Goal: Check status: Check status

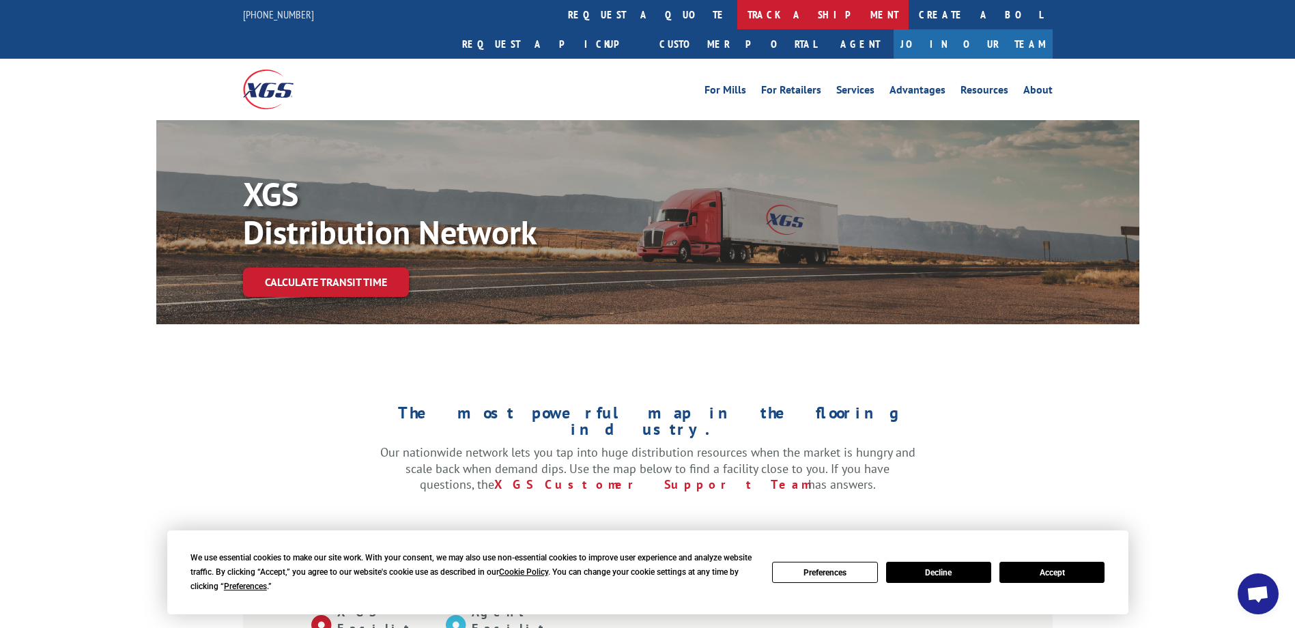
click at [737, 18] on link "track a shipment" at bounding box center [822, 14] width 171 height 29
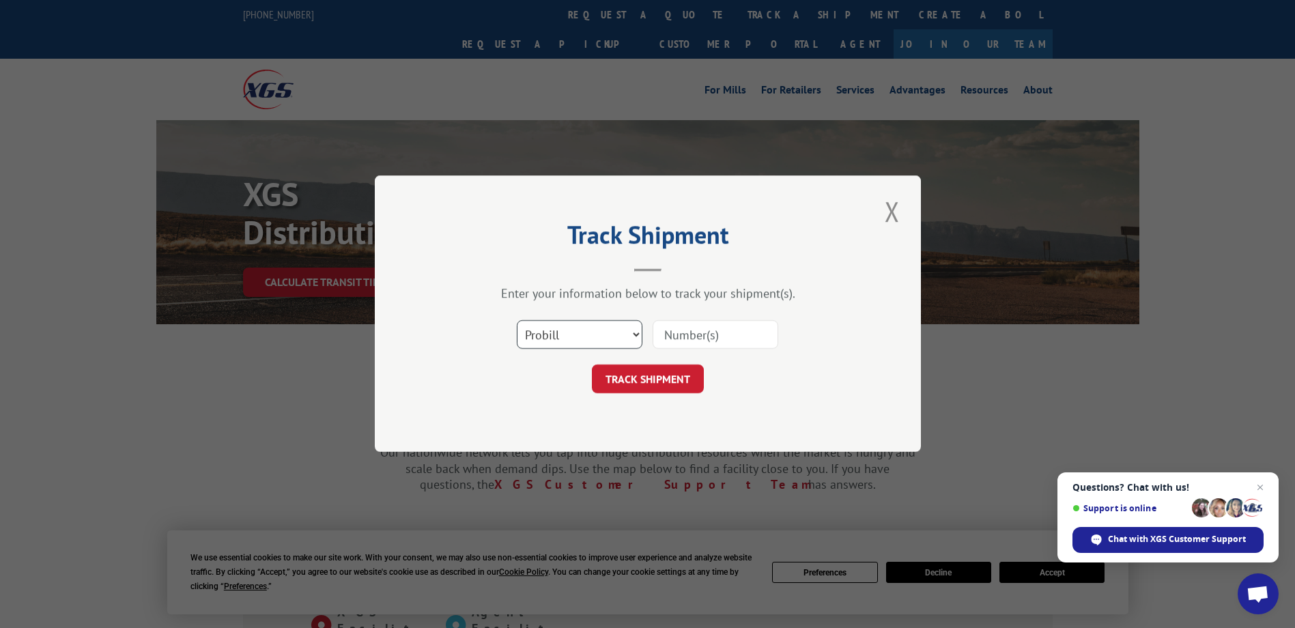
drag, startPoint x: 568, startPoint y: 331, endPoint x: 568, endPoint y: 349, distance: 18.4
click at [568, 331] on select "Select category... Probill BOL PO" at bounding box center [580, 335] width 126 height 29
select select "bol"
click at [517, 321] on select "Select category... Probill BOL PO" at bounding box center [580, 335] width 126 height 29
click at [676, 333] on input at bounding box center [715, 335] width 126 height 29
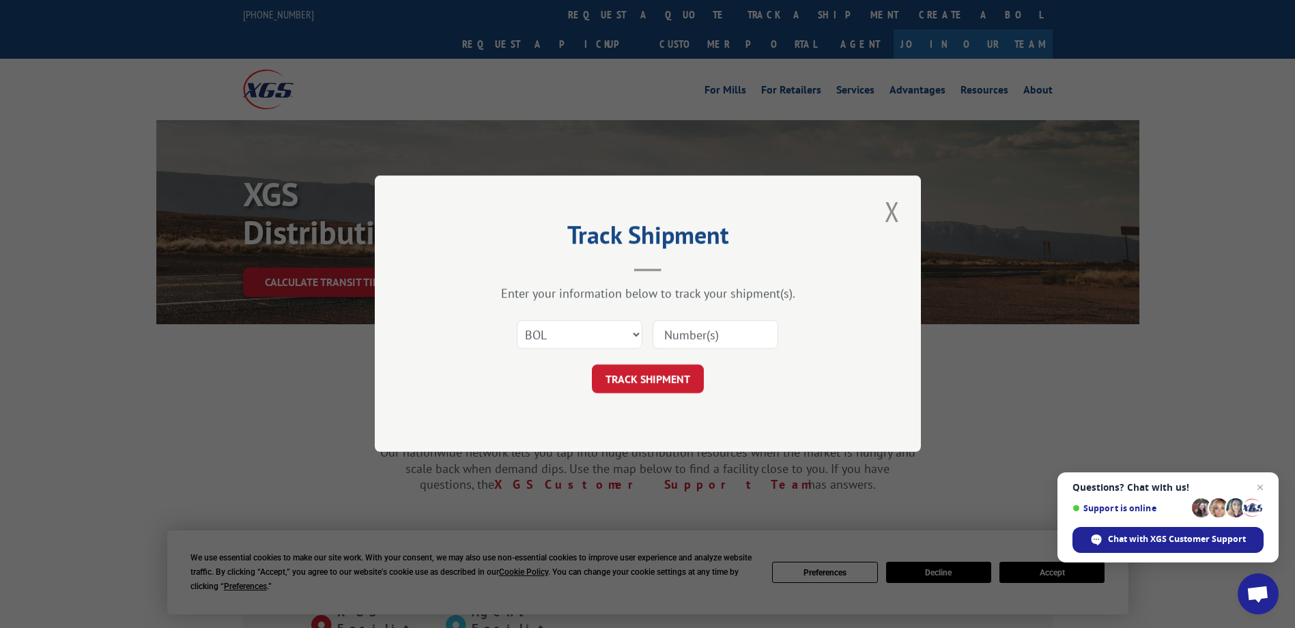
paste input "Shipment 0002802257 / 1"
drag, startPoint x: 705, startPoint y: 338, endPoint x: 588, endPoint y: 329, distance: 117.7
click at [588, 329] on div "Select category... Probill BOL PO Shipment 0002802257 / 1" at bounding box center [647, 335] width 409 height 45
click at [736, 334] on input "2802257 / 1" at bounding box center [715, 335] width 126 height 29
type input "2802257"
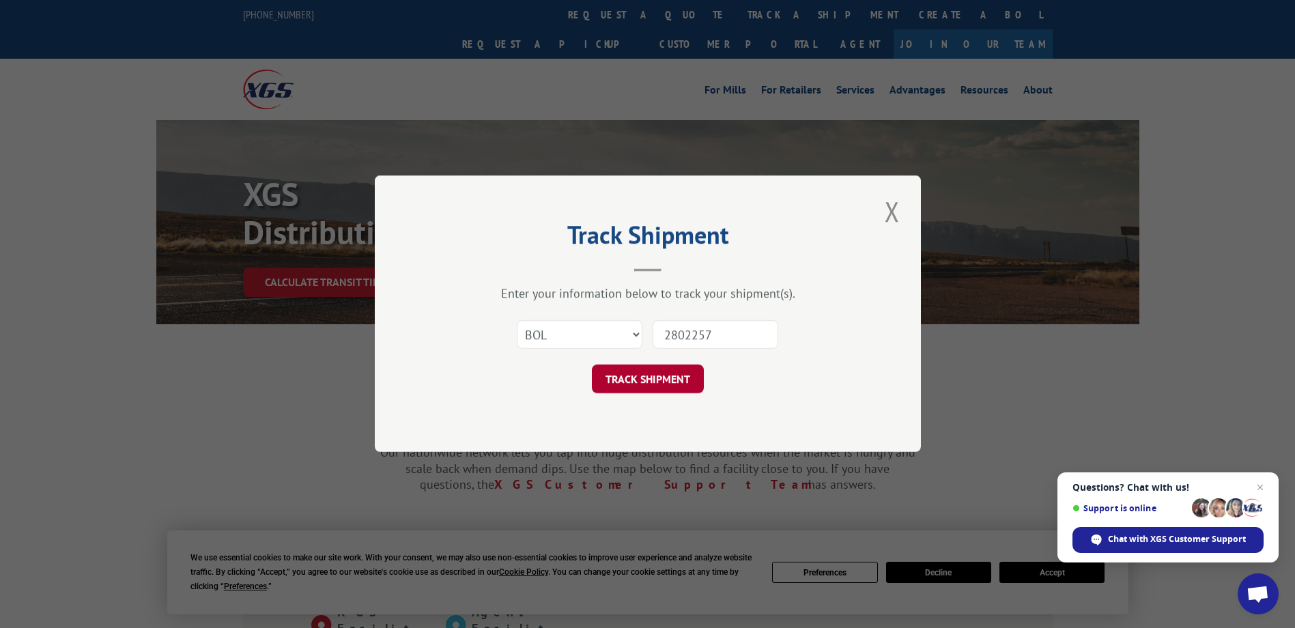
click at [676, 377] on button "TRACK SHIPMENT" at bounding box center [648, 379] width 112 height 29
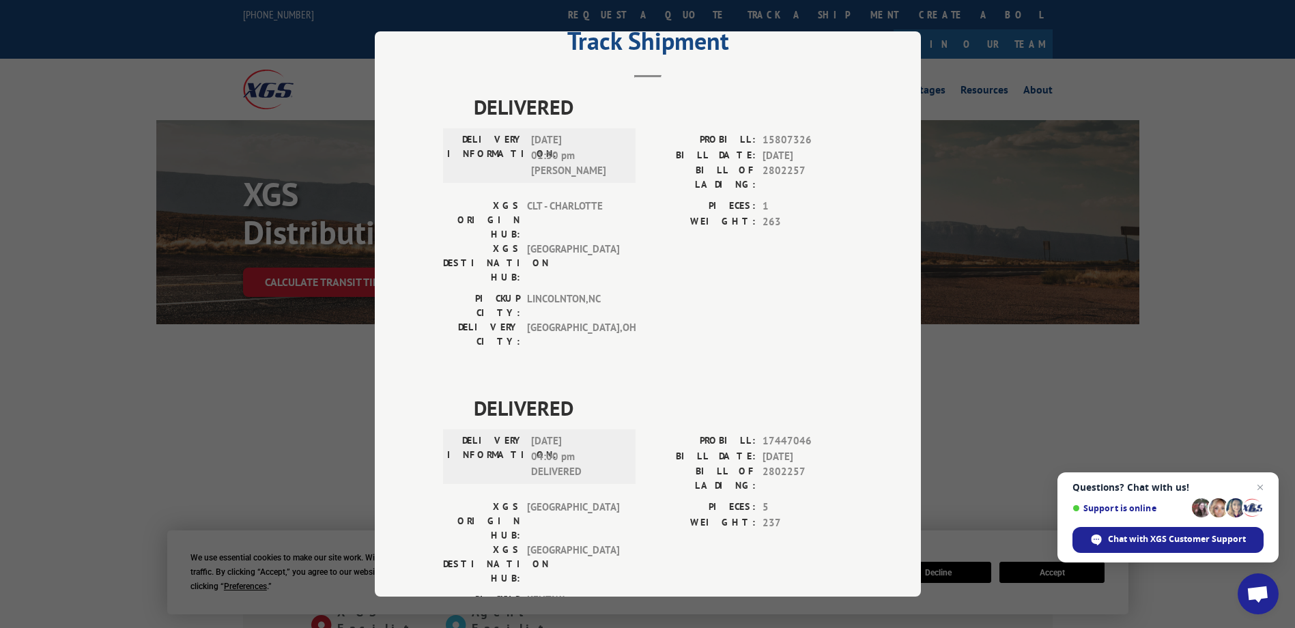
scroll to position [50, 0]
click at [568, 621] on span "[GEOGRAPHIC_DATA] , [GEOGRAPHIC_DATA]" at bounding box center [573, 635] width 92 height 29
